Goal: Information Seeking & Learning: Learn about a topic

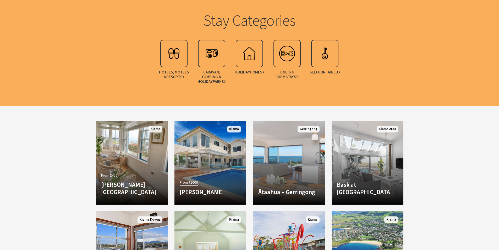
scroll to position [655, 0]
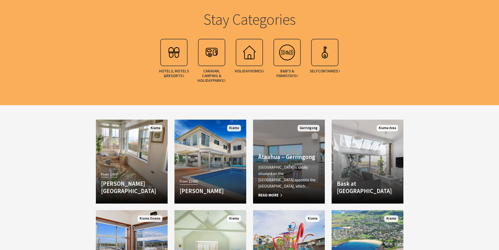
click at [277, 154] on link "Another Image Used [GEOGRAPHIC_DATA] – [GEOGRAPHIC_DATA] [GEOGRAPHIC_DATA] is i…" at bounding box center [289, 162] width 72 height 84
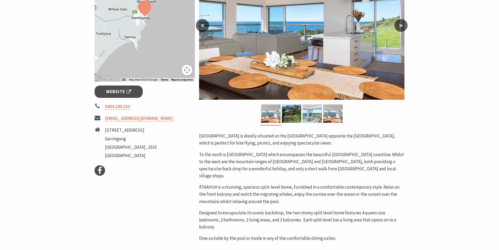
scroll to position [105, 0]
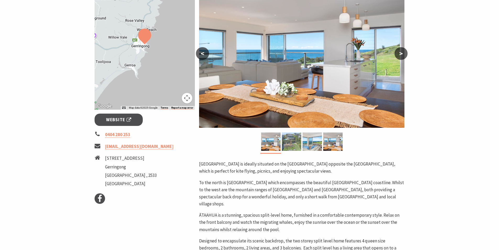
click at [293, 144] on img at bounding box center [291, 141] width 19 height 18
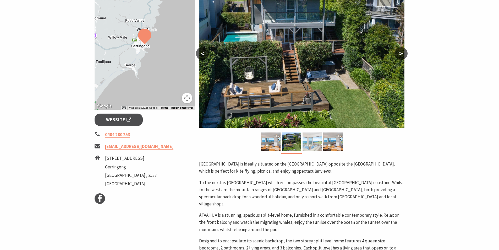
click at [310, 143] on img at bounding box center [312, 141] width 19 height 18
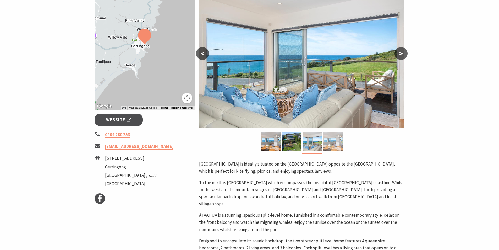
click at [332, 143] on img at bounding box center [333, 141] width 19 height 18
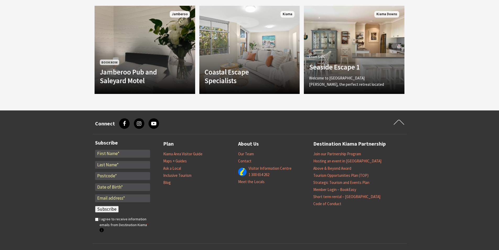
scroll to position [498, 0]
